Goal: Task Accomplishment & Management: Manage account settings

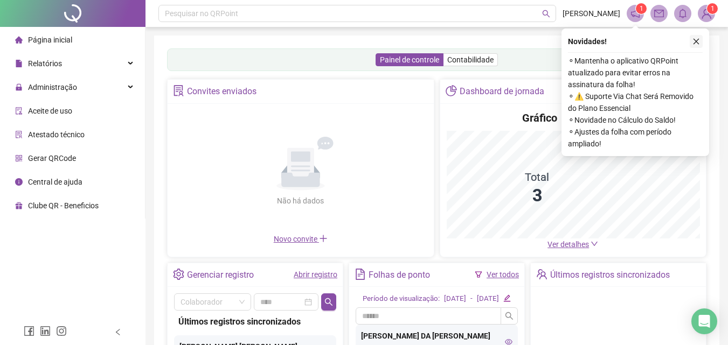
click at [697, 39] on icon "close" at bounding box center [696, 42] width 8 height 8
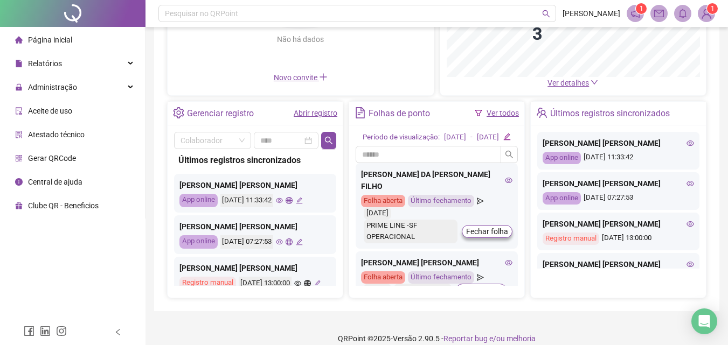
click at [505, 183] on icon "eye" at bounding box center [509, 180] width 8 height 5
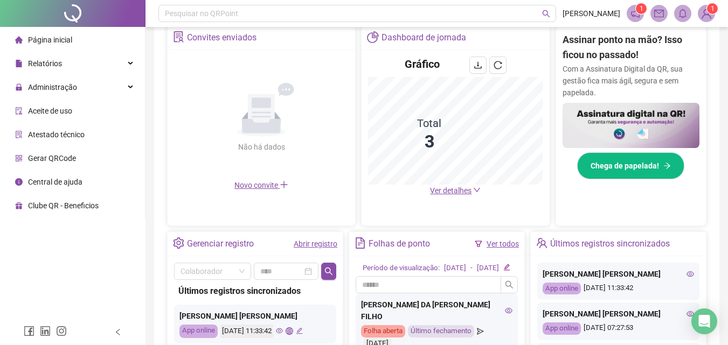
scroll to position [267, 0]
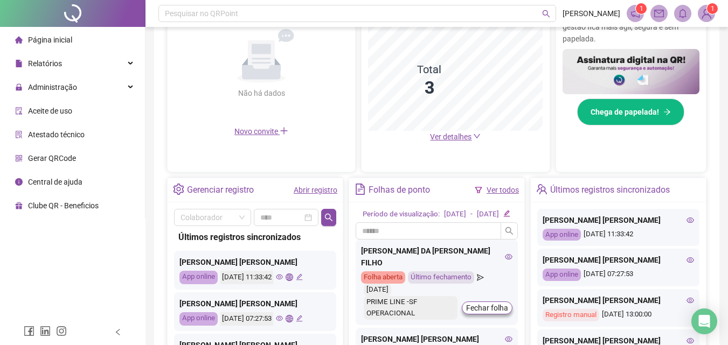
click at [505, 261] on icon "eye" at bounding box center [509, 257] width 8 height 8
click at [91, 83] on div "Administração" at bounding box center [72, 87] width 141 height 22
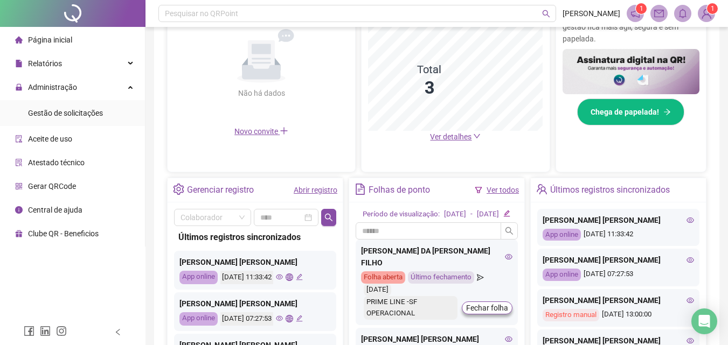
click at [95, 101] on ul "Gestão de solicitações" at bounding box center [72, 113] width 145 height 26
click at [95, 109] on span "Gestão de solicitações" at bounding box center [65, 113] width 75 height 9
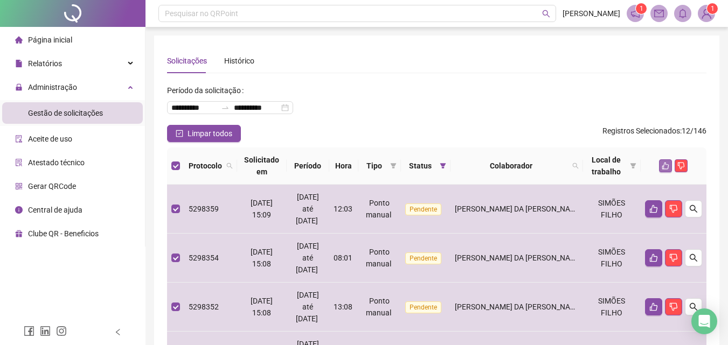
click at [663, 166] on icon "like" at bounding box center [665, 166] width 7 height 7
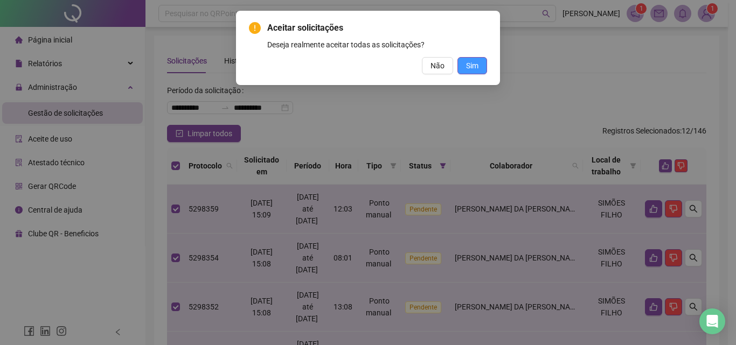
click at [465, 60] on button "Sim" at bounding box center [472, 65] width 30 height 17
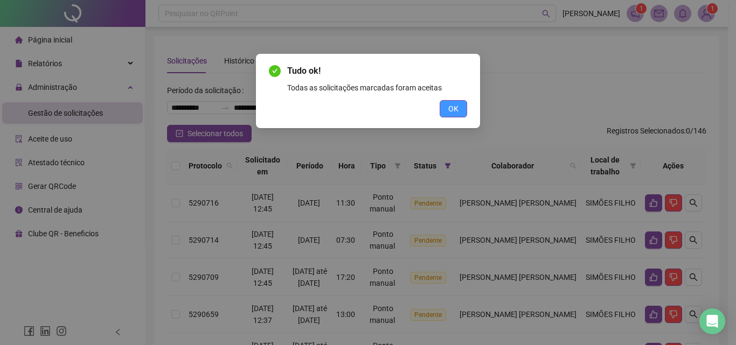
click at [452, 106] on span "OK" at bounding box center [453, 109] width 10 height 12
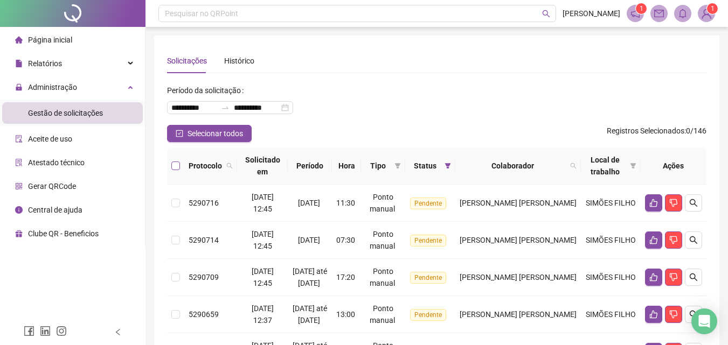
click at [177, 160] on label at bounding box center [175, 166] width 9 height 12
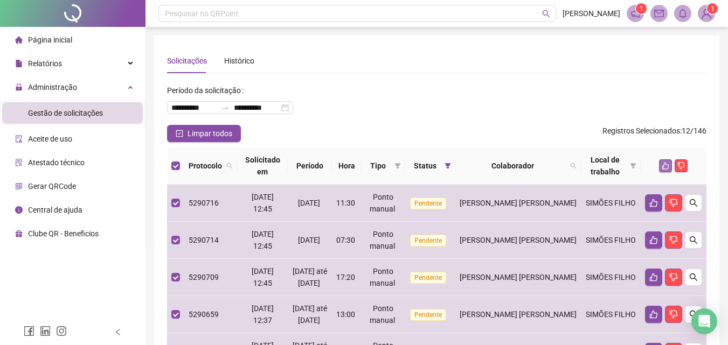
click at [665, 165] on icon "like" at bounding box center [665, 166] width 8 height 8
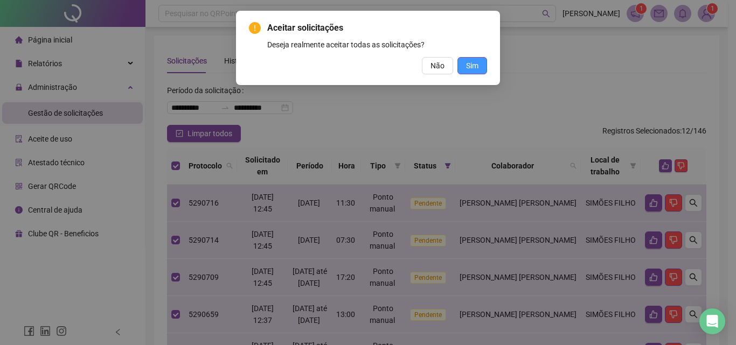
click at [483, 59] on button "Sim" at bounding box center [472, 65] width 30 height 17
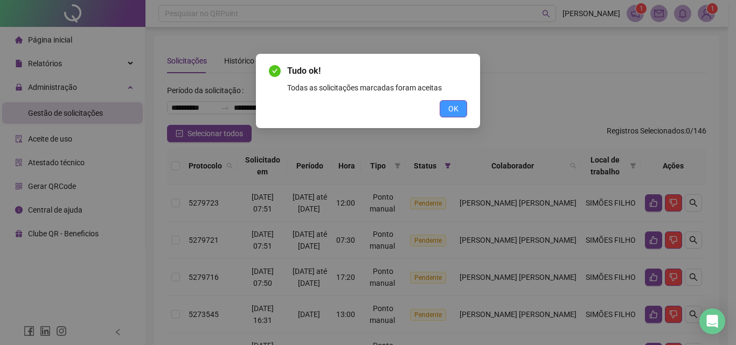
click at [463, 109] on button "OK" at bounding box center [452, 108] width 27 height 17
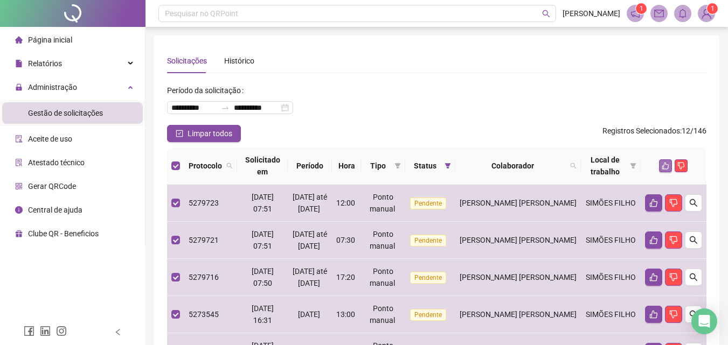
click at [660, 167] on button "button" at bounding box center [665, 165] width 13 height 13
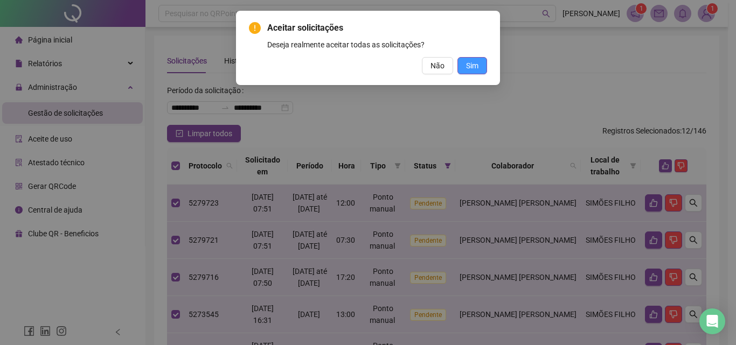
click at [472, 63] on span "Sim" at bounding box center [472, 66] width 12 height 12
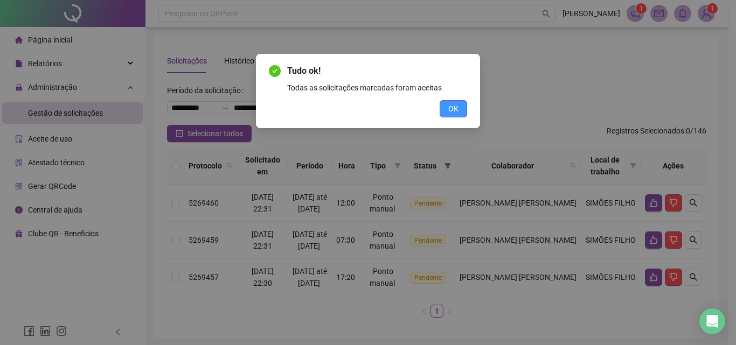
click at [449, 108] on span "OK" at bounding box center [453, 109] width 10 height 12
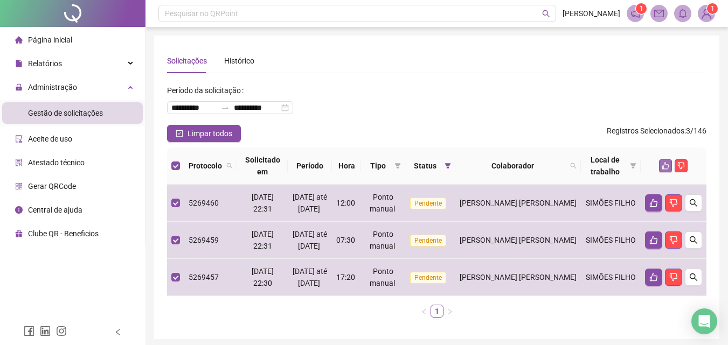
click at [663, 167] on icon "like" at bounding box center [665, 166] width 8 height 8
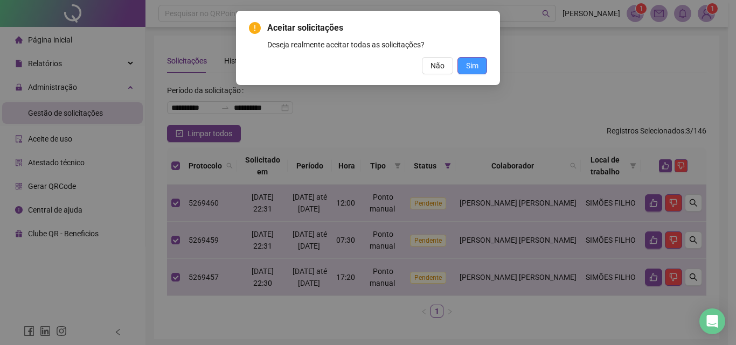
click at [474, 64] on span "Sim" at bounding box center [472, 66] width 12 height 12
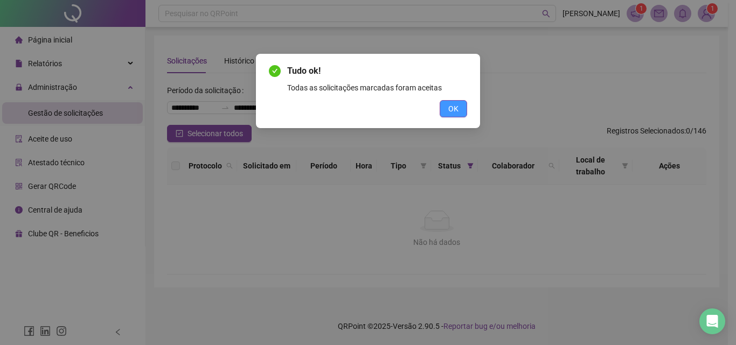
click at [443, 108] on button "OK" at bounding box center [452, 108] width 27 height 17
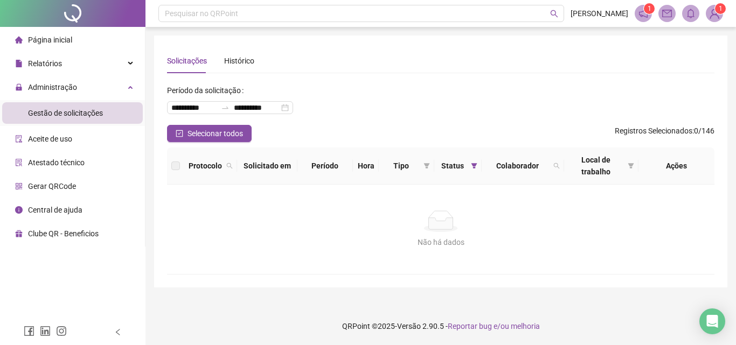
click at [67, 36] on span "Página inicial" at bounding box center [50, 40] width 44 height 9
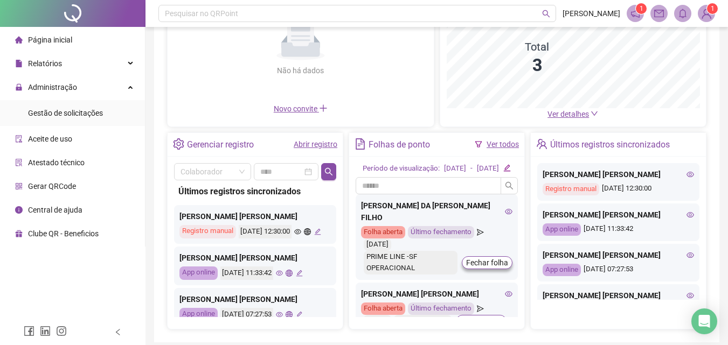
scroll to position [162, 0]
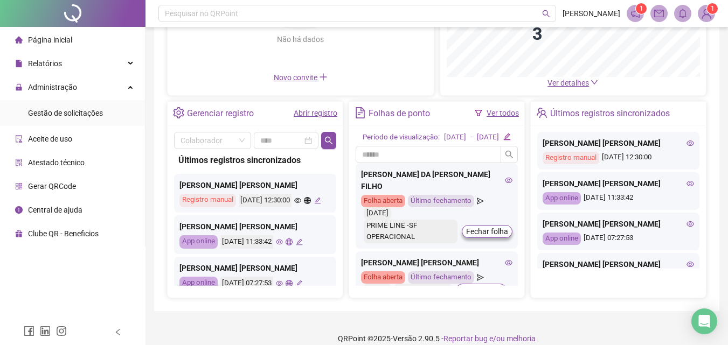
click at [505, 184] on icon "eye" at bounding box center [509, 181] width 8 height 8
click at [505, 183] on icon "eye" at bounding box center [509, 180] width 8 height 5
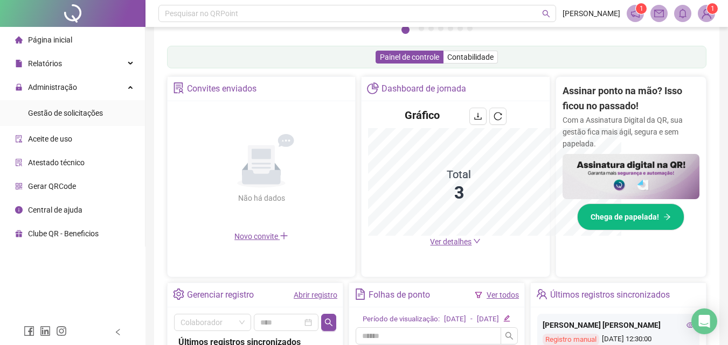
scroll to position [320, 0]
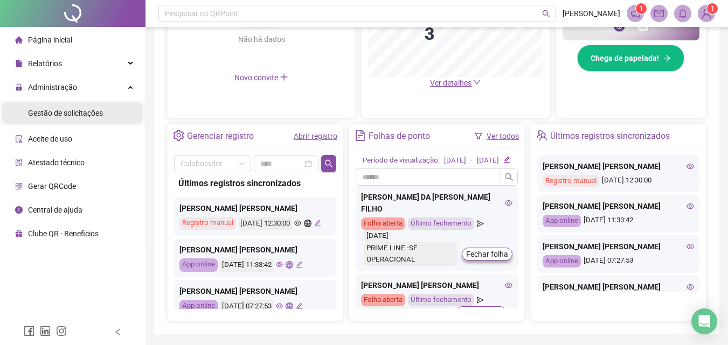
click at [78, 117] on span "Gestão de solicitações" at bounding box center [65, 113] width 75 height 9
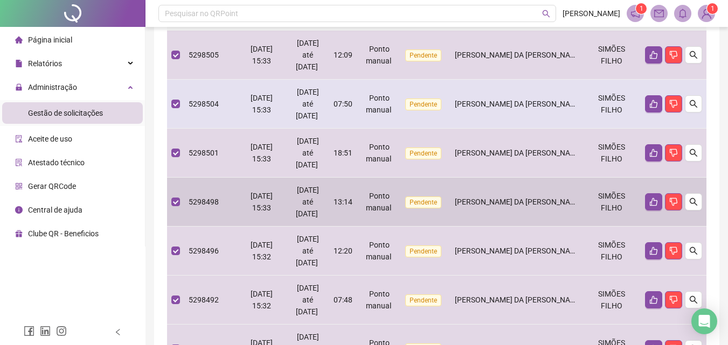
scroll to position [108, 0]
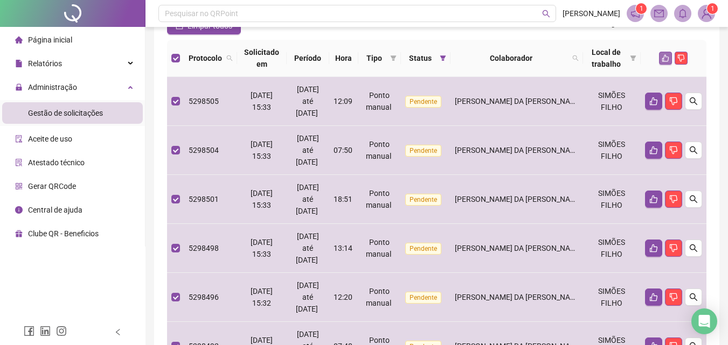
click at [659, 59] on button "button" at bounding box center [665, 58] width 13 height 13
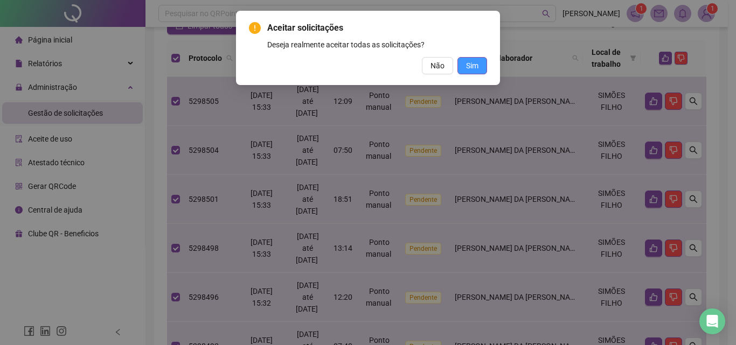
click at [485, 67] on button "Sim" at bounding box center [472, 65] width 30 height 17
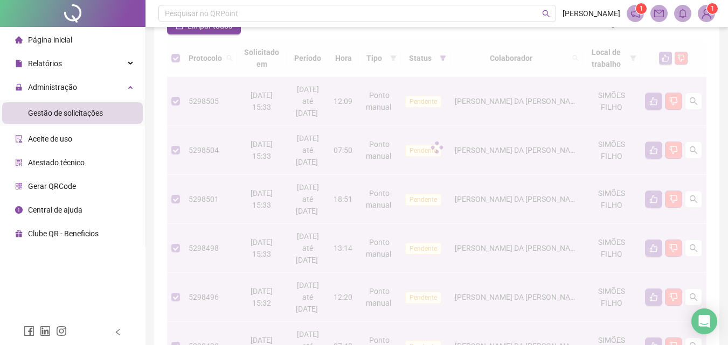
click at [483, 72] on div at bounding box center [436, 147] width 539 height 215
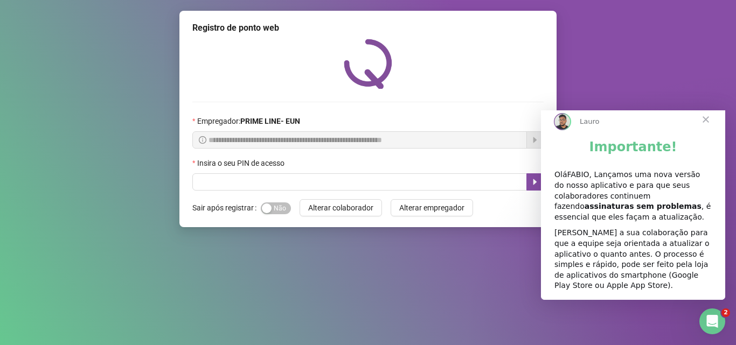
click at [707, 128] on span "Fechar" at bounding box center [705, 119] width 39 height 39
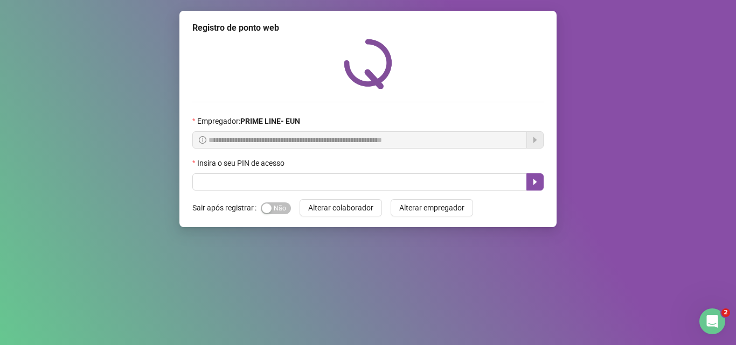
click at [86, 136] on div "**********" at bounding box center [368, 172] width 736 height 345
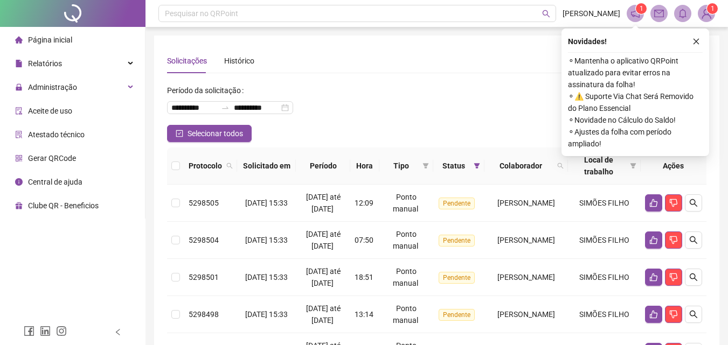
click at [443, 93] on div "**********" at bounding box center [436, 103] width 539 height 43
click at [180, 166] on th at bounding box center [175, 166] width 17 height 37
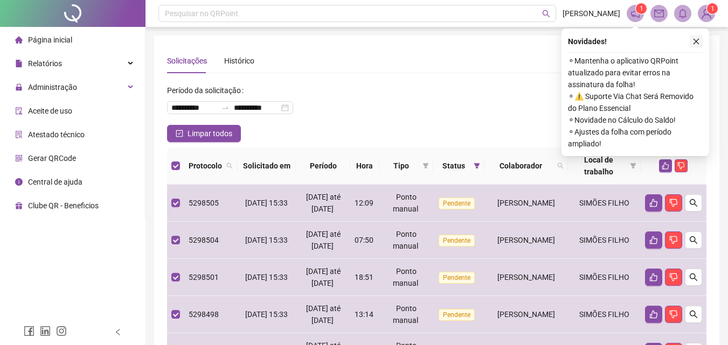
click at [697, 44] on icon "close" at bounding box center [696, 42] width 8 height 8
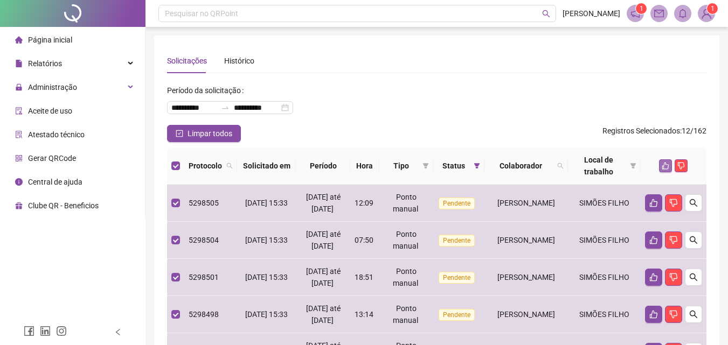
click at [664, 164] on icon "like" at bounding box center [665, 166] width 7 height 7
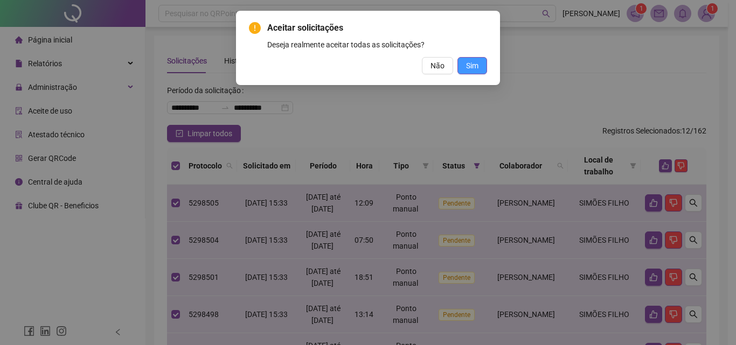
click at [477, 68] on span "Sim" at bounding box center [472, 66] width 12 height 12
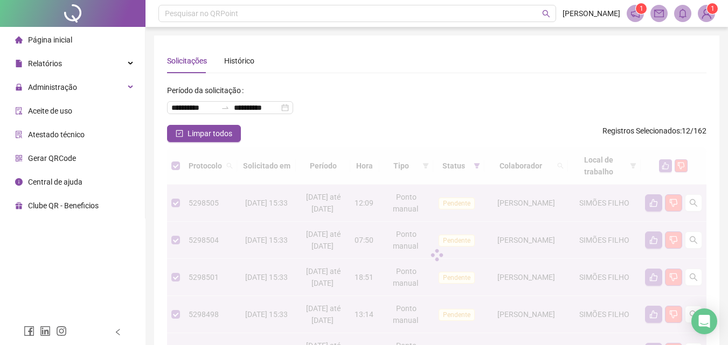
click at [71, 14] on div at bounding box center [72, 13] width 145 height 27
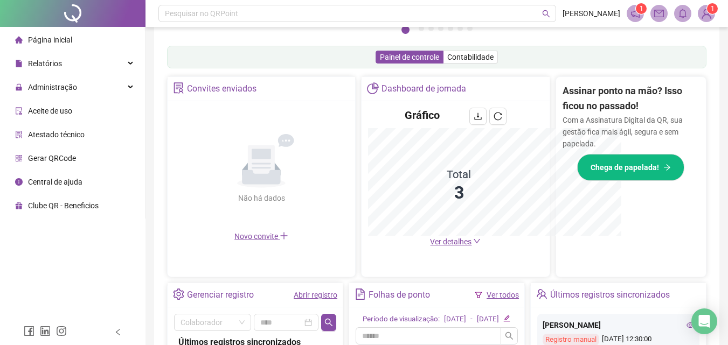
scroll to position [320, 0]
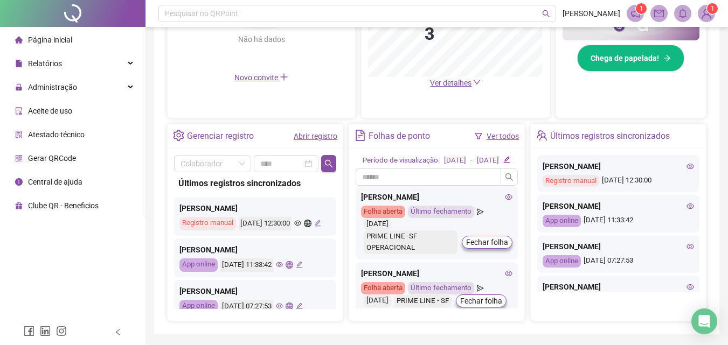
click at [505, 200] on icon "eye" at bounding box center [509, 196] width 8 height 5
click at [67, 84] on span "Administração" at bounding box center [52, 87] width 49 height 9
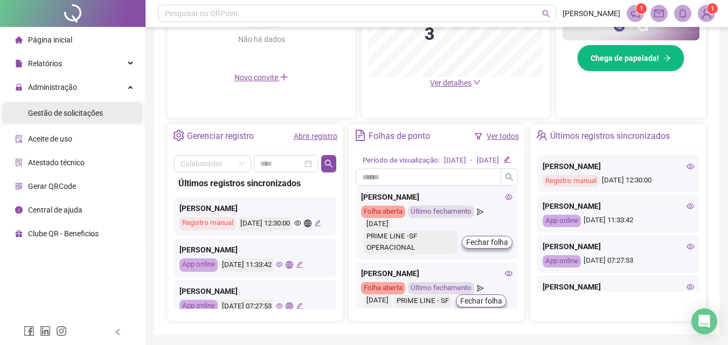
click at [88, 112] on span "Gestão de solicitações" at bounding box center [65, 113] width 75 height 9
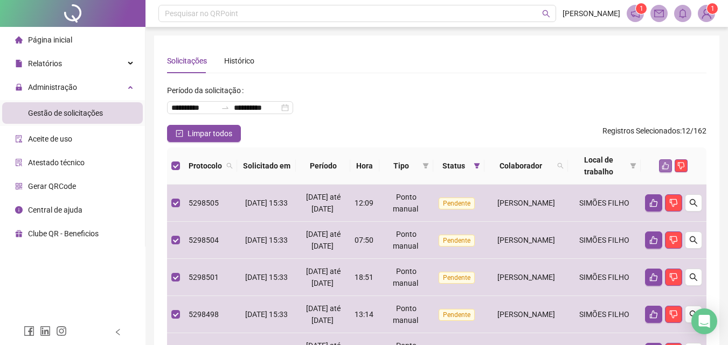
click at [665, 164] on icon "like" at bounding box center [665, 166] width 8 height 8
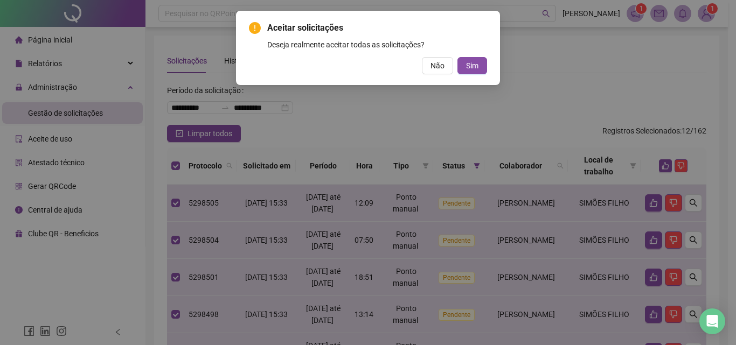
click at [480, 61] on button "Sim" at bounding box center [472, 65] width 30 height 17
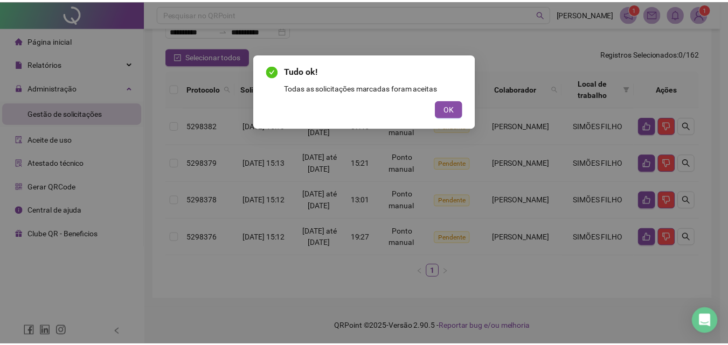
scroll to position [125, 0]
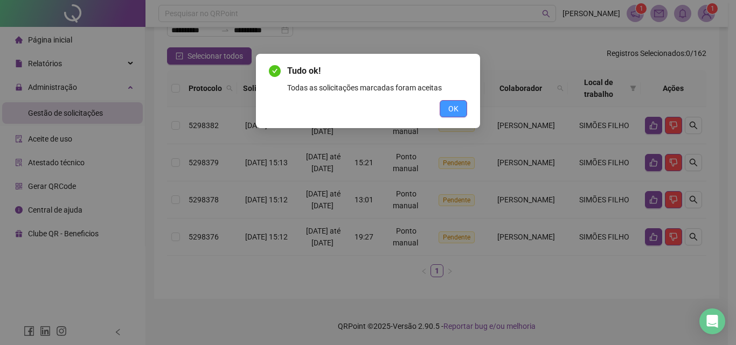
click at [459, 106] on button "OK" at bounding box center [452, 108] width 27 height 17
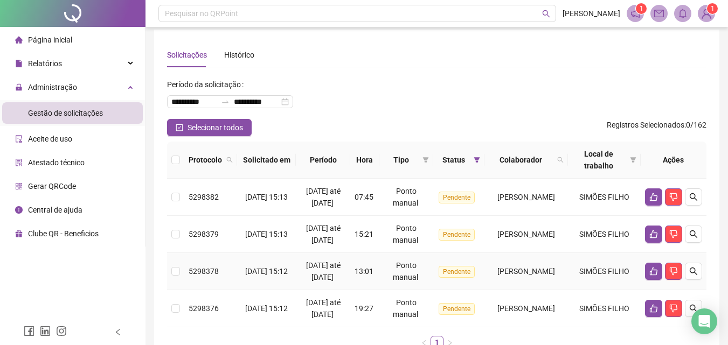
scroll to position [0, 0]
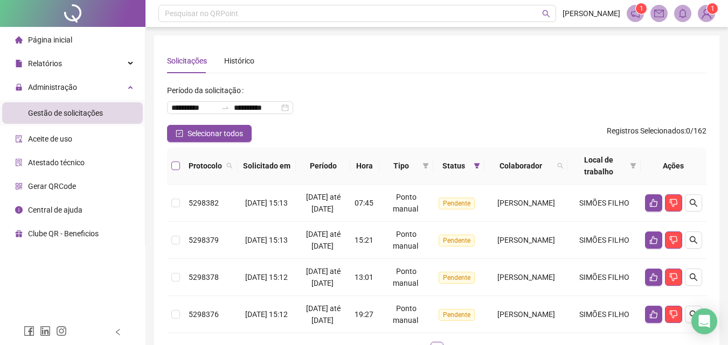
click at [173, 160] on label at bounding box center [175, 166] width 9 height 12
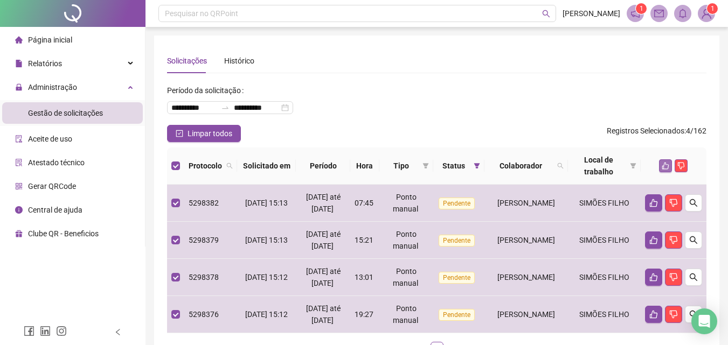
click at [663, 167] on icon "like" at bounding box center [665, 166] width 7 height 7
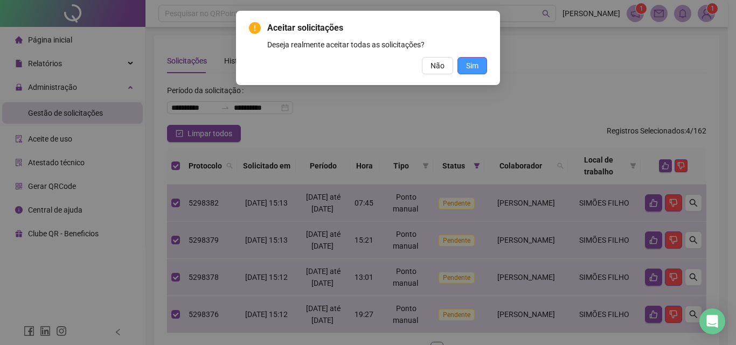
click at [478, 68] on span "Sim" at bounding box center [472, 66] width 12 height 12
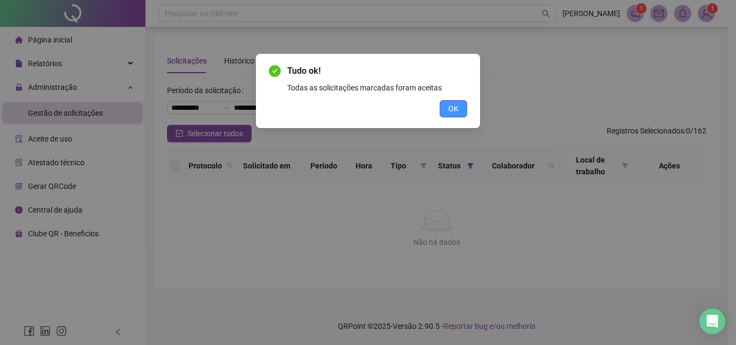
click at [457, 108] on span "OK" at bounding box center [453, 109] width 10 height 12
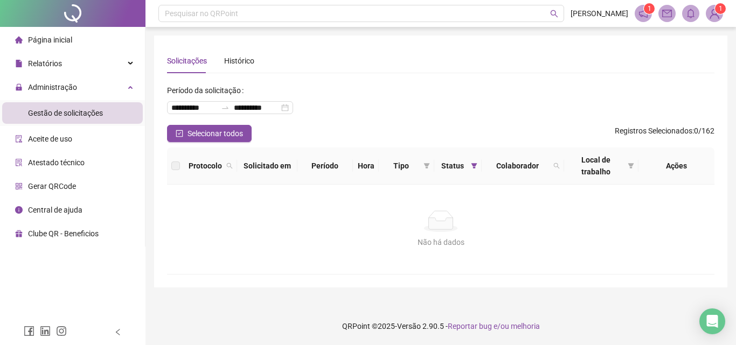
click at [68, 38] on span "Página inicial" at bounding box center [50, 40] width 44 height 9
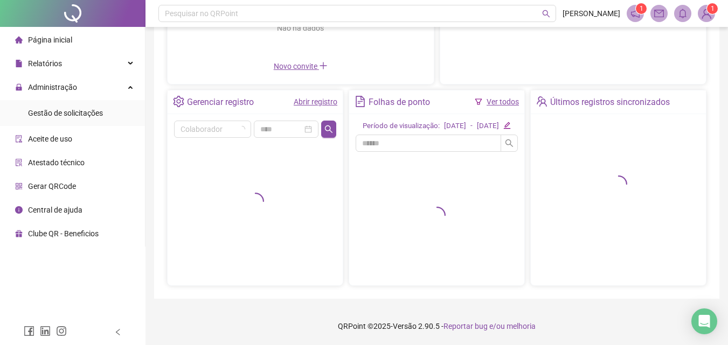
scroll to position [184, 0]
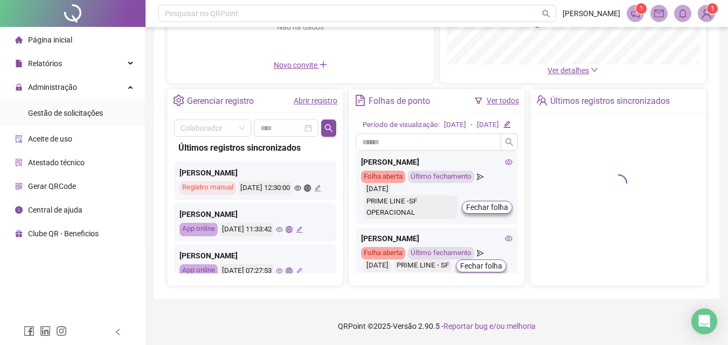
click at [505, 165] on icon "eye" at bounding box center [509, 161] width 8 height 5
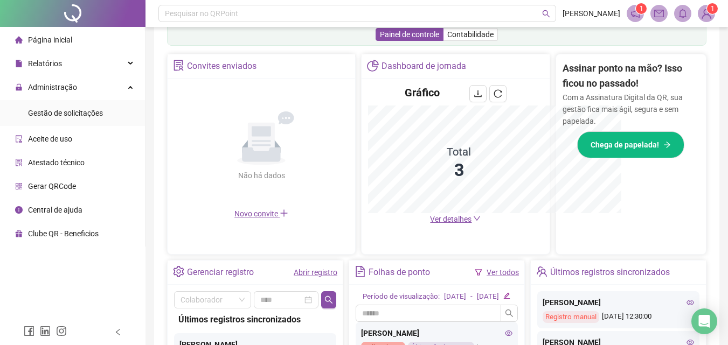
scroll to position [343, 0]
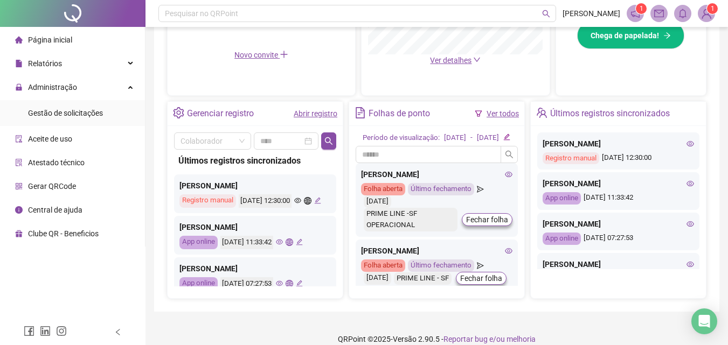
click at [505, 177] on icon "eye" at bounding box center [509, 174] width 8 height 5
